Goal: Find specific fact: Find specific fact

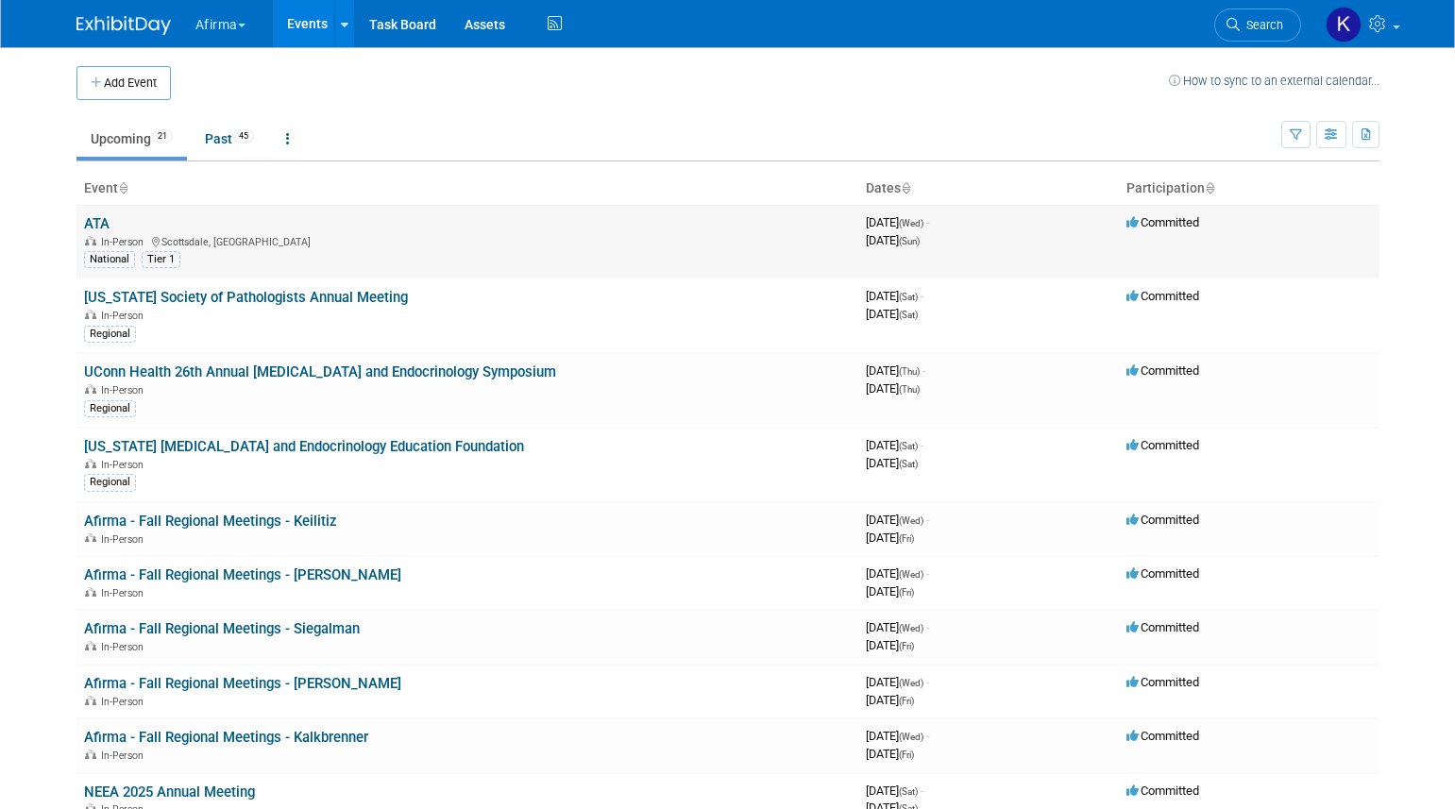
click at [100, 229] on link "ATA" at bounding box center [96, 223] width 25 height 17
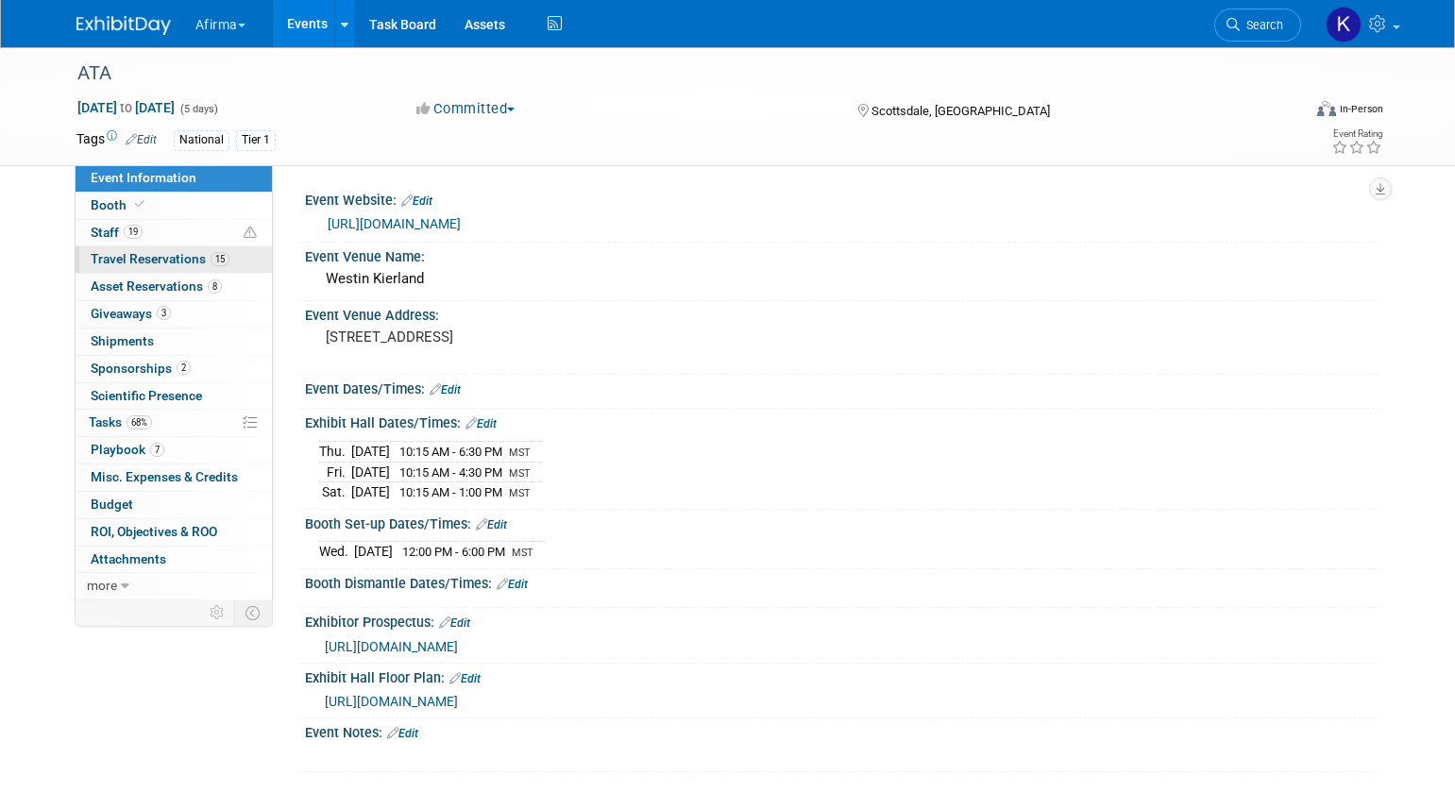
click at [162, 256] on span "Travel Reservations 15" at bounding box center [160, 258] width 139 height 15
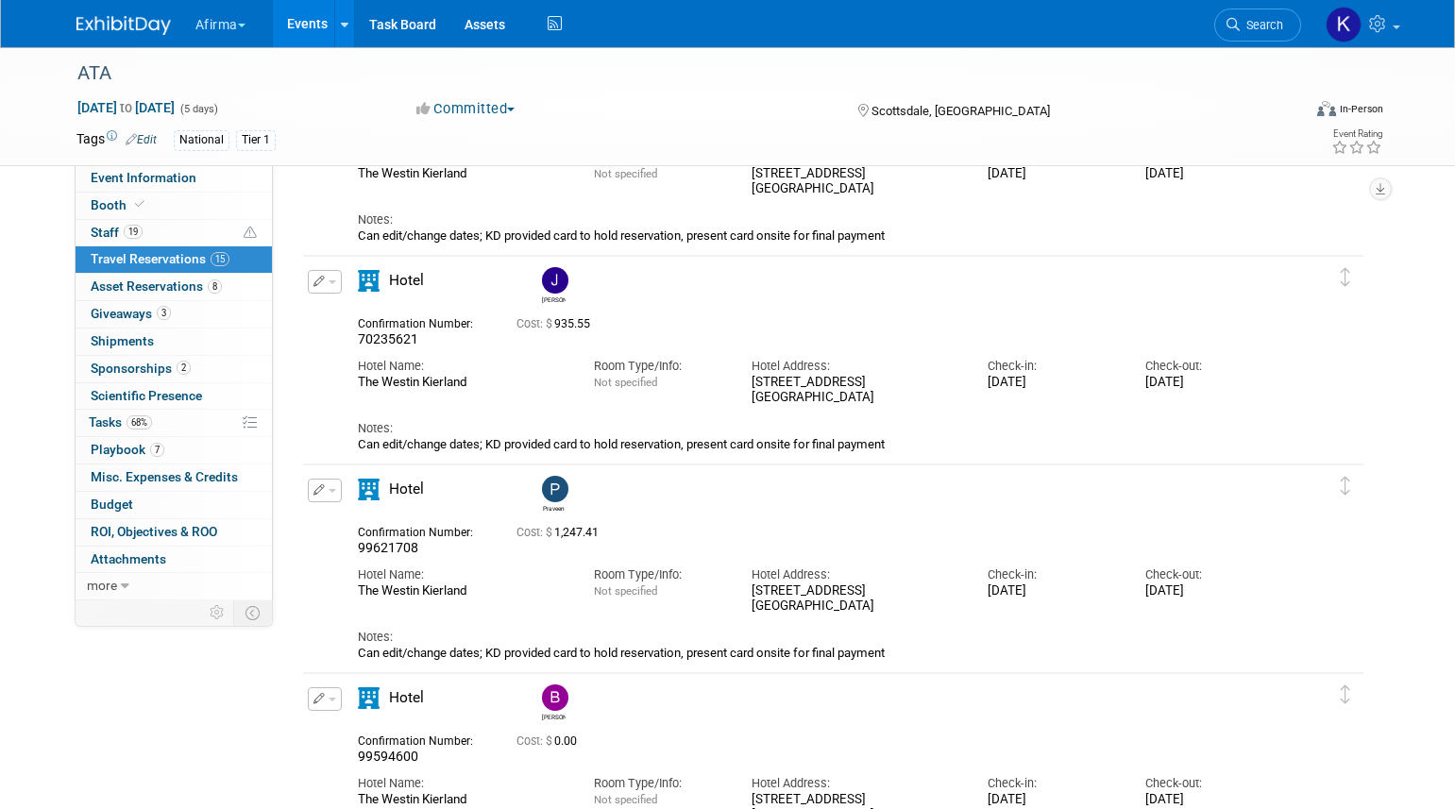
scroll to position [2205, 0]
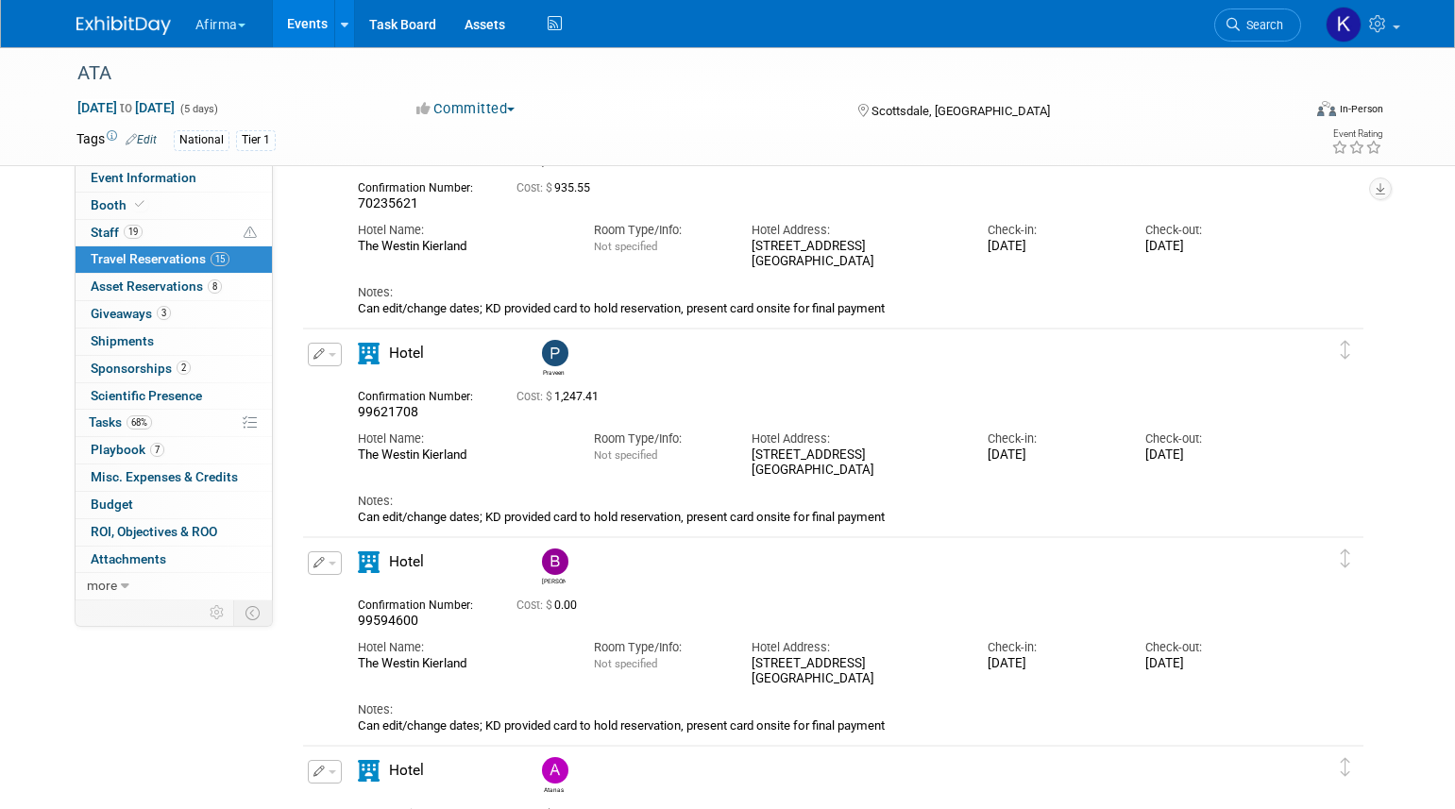
click at [396, 410] on span "99621708" at bounding box center [388, 411] width 60 height 15
copy span "99621708"
